Goal: Find specific page/section: Find specific page/section

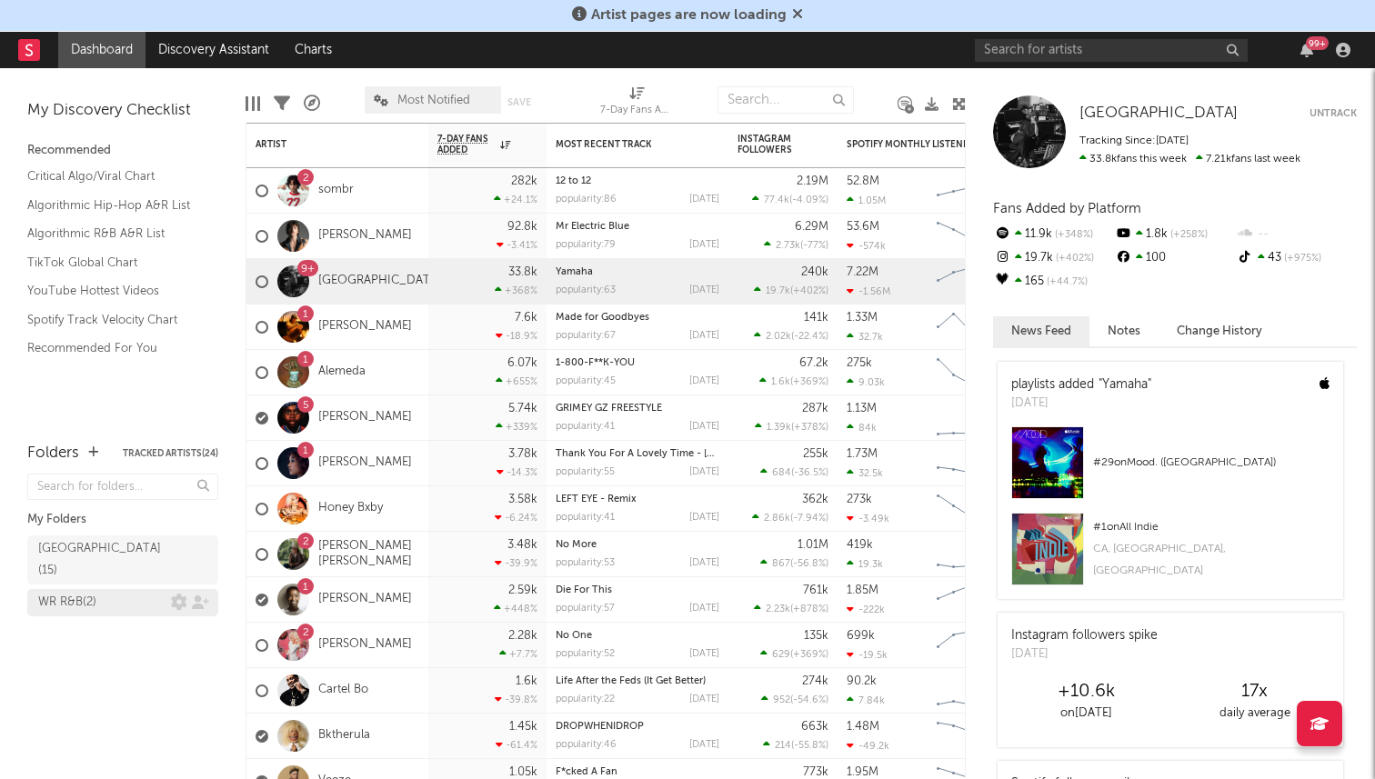
click at [104, 592] on div "WR R&B ( 2 )" at bounding box center [104, 603] width 133 height 22
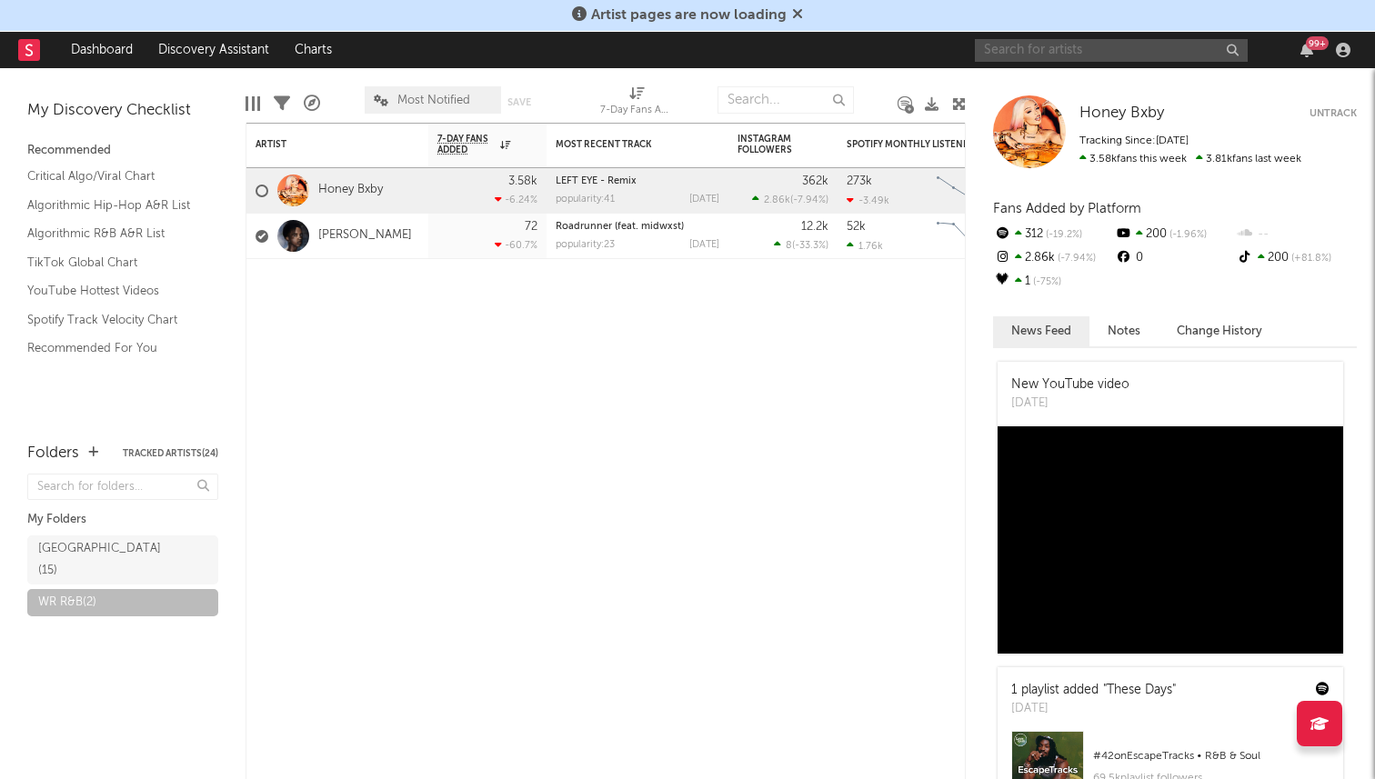
click at [1052, 45] on input "text" at bounding box center [1111, 50] width 273 height 23
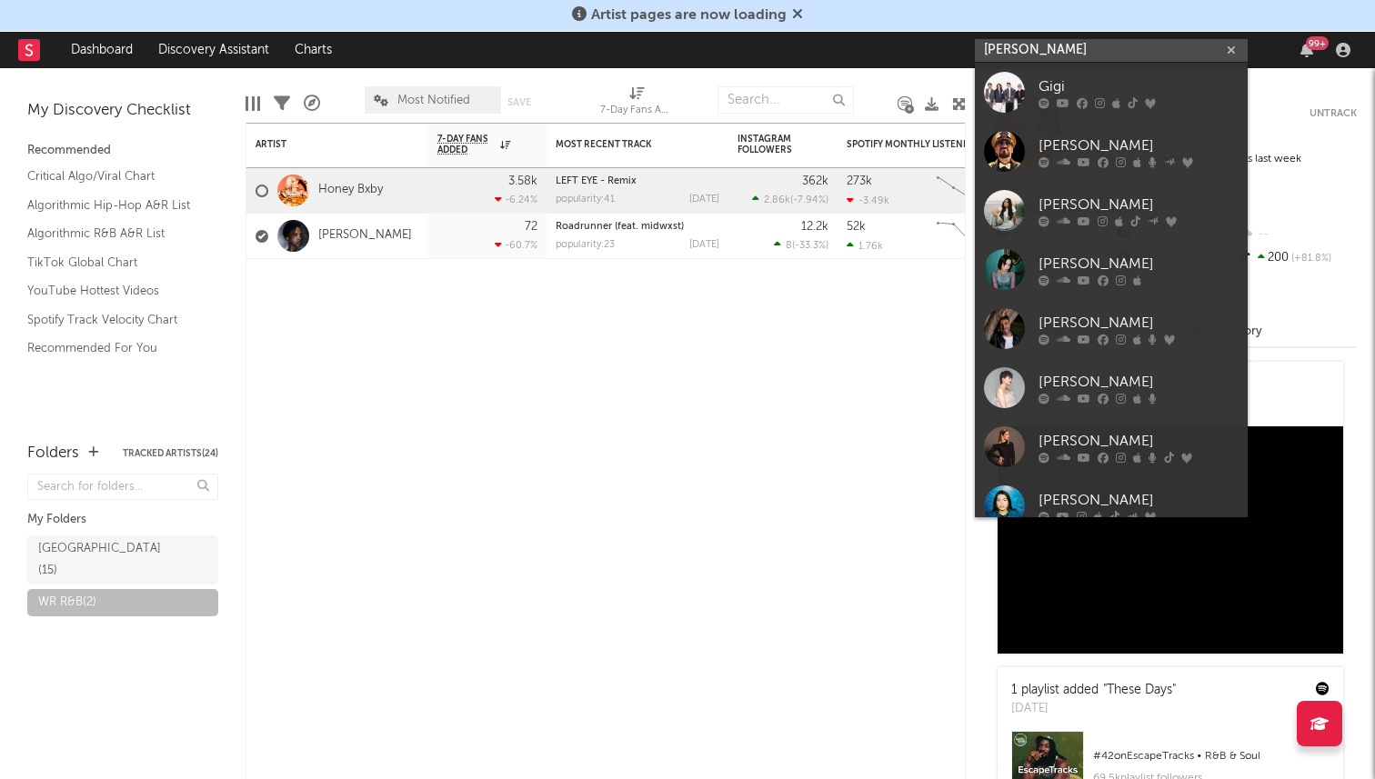
click at [1034, 49] on input "[PERSON_NAME]" at bounding box center [1111, 50] width 273 height 23
type input "g"
type input "GiGi"
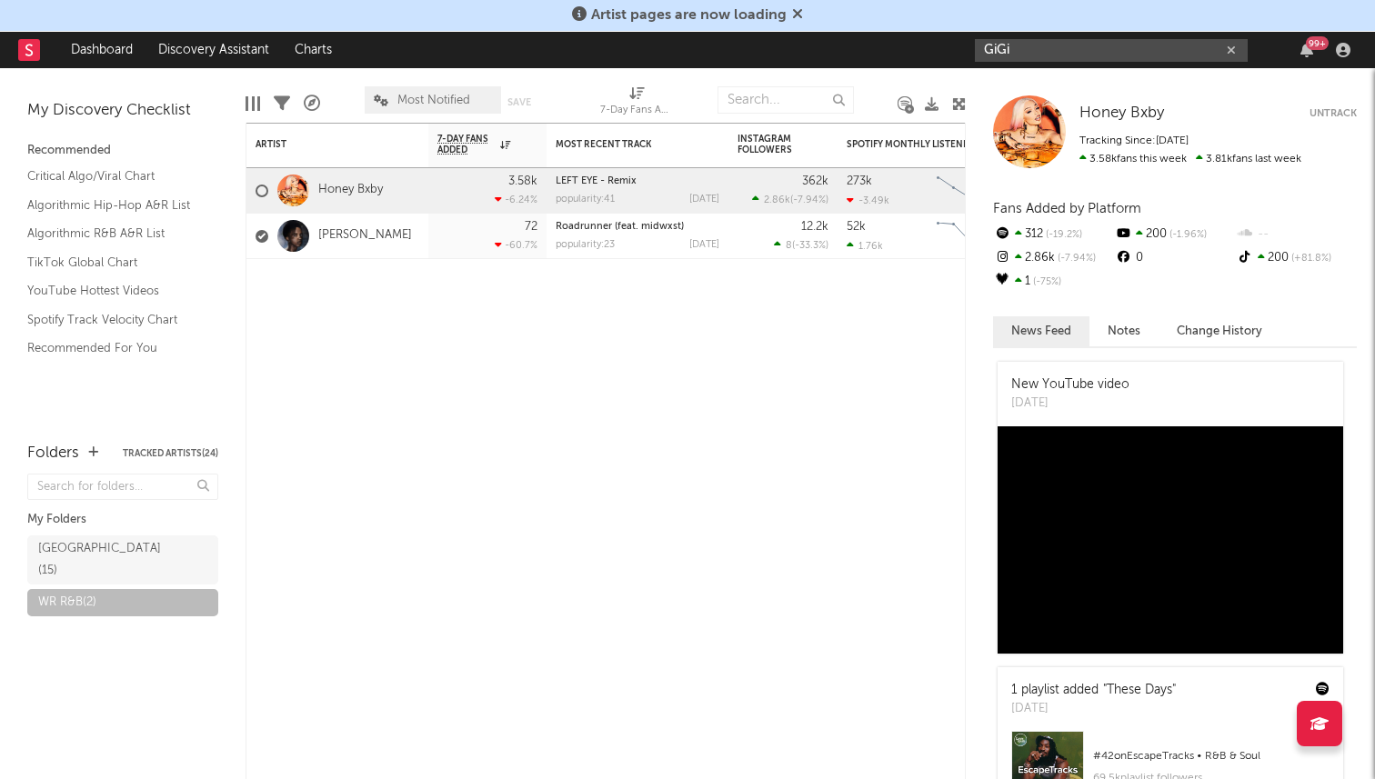
click at [1231, 51] on icon "button" at bounding box center [1231, 51] width 9 height 12
click at [100, 45] on link "Dashboard" at bounding box center [101, 50] width 87 height 36
